Goal: Complete application form

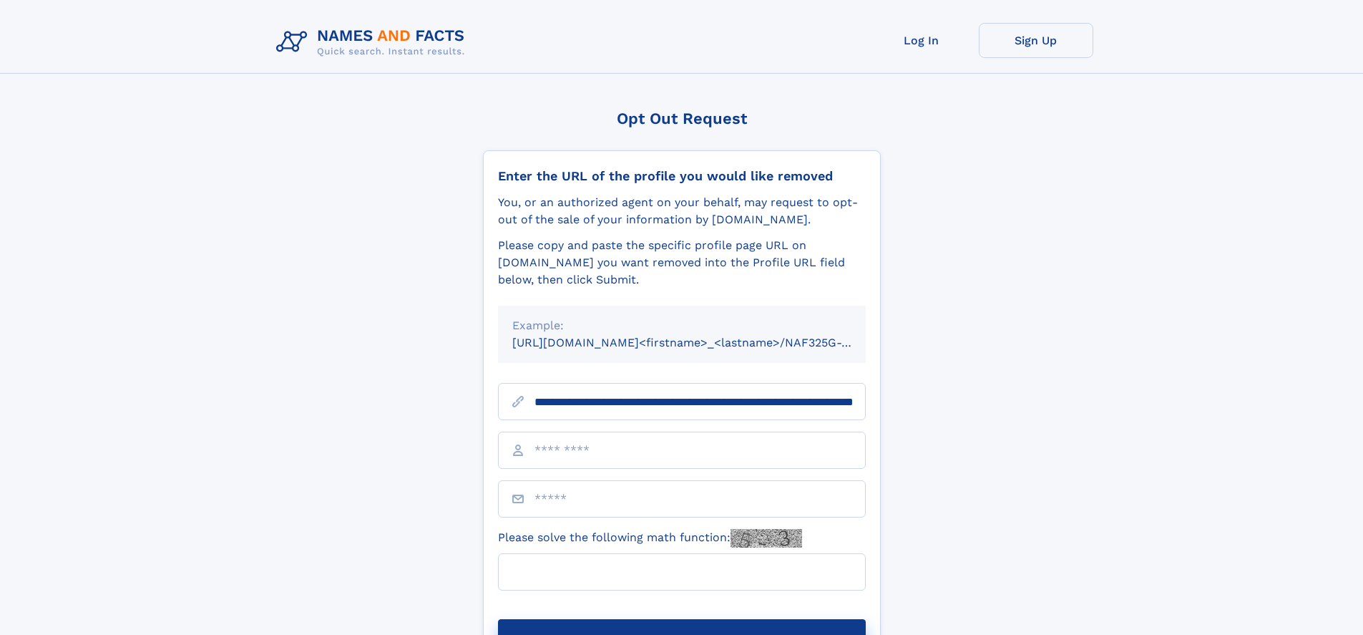
scroll to position [0, 144]
type input "**********"
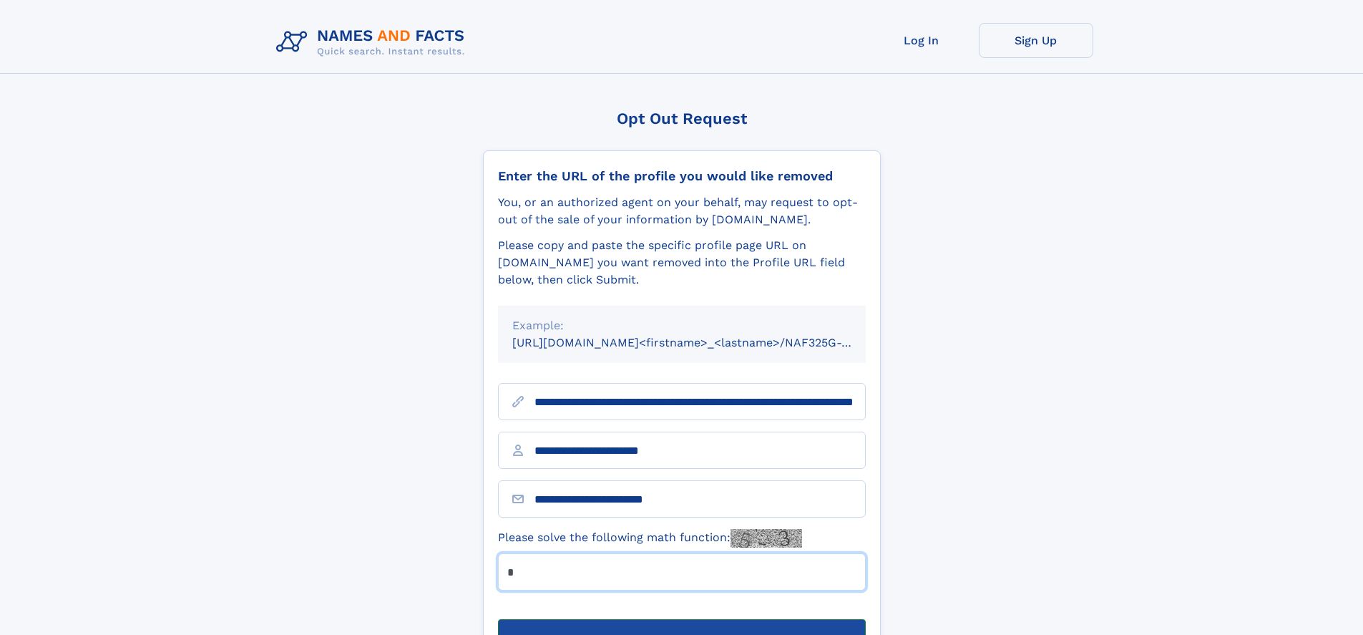
type input "*"
click at [681, 619] on button "Submit Opt Out Request" at bounding box center [682, 642] width 368 height 46
